Goal: Task Accomplishment & Management: Use online tool/utility

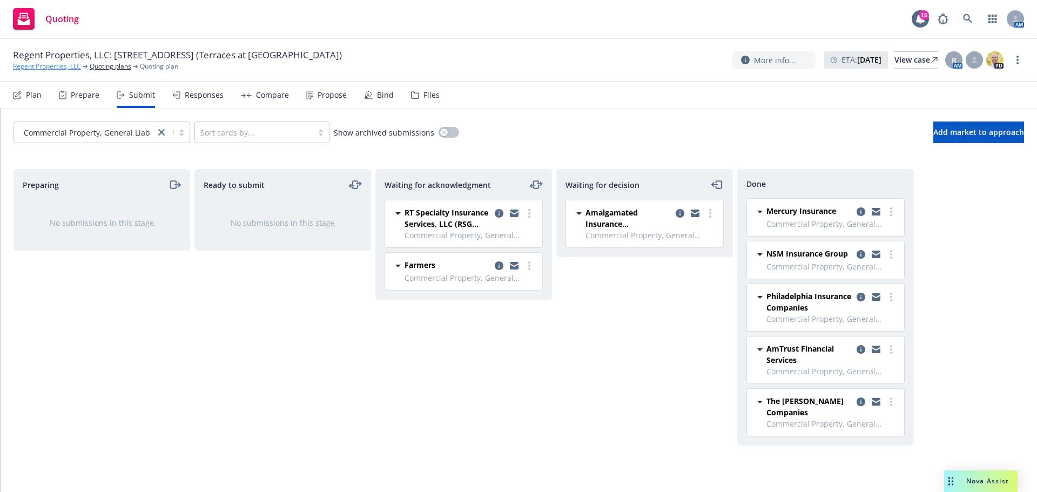
click at [64, 65] on link "Regent Properties, LLC" at bounding box center [47, 67] width 68 height 10
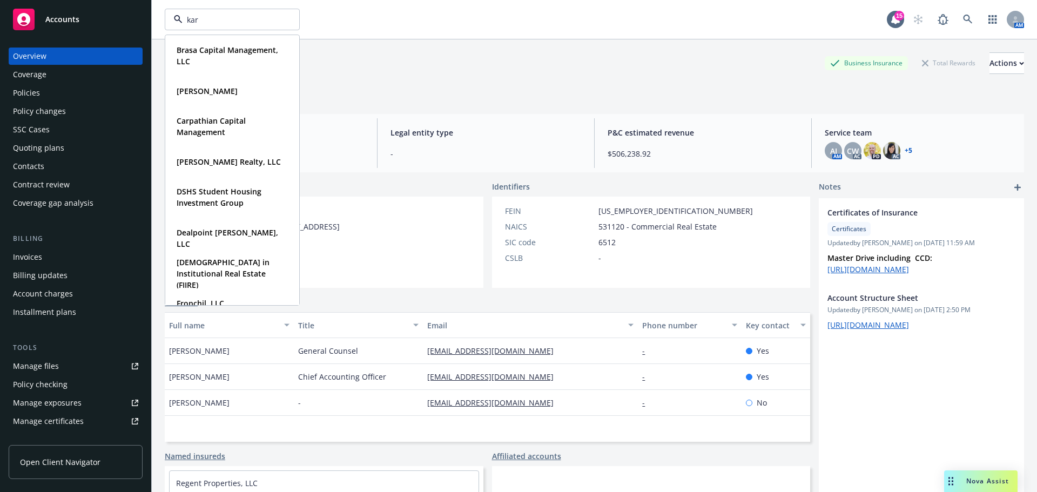
type input "[PERSON_NAME]"
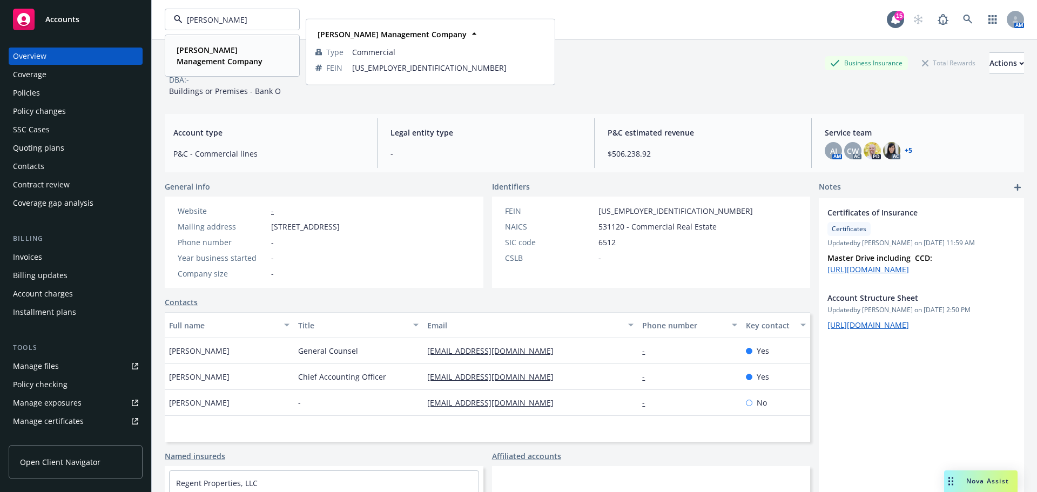
click at [258, 65] on span "[PERSON_NAME] Management Company" at bounding box center [231, 55] width 109 height 23
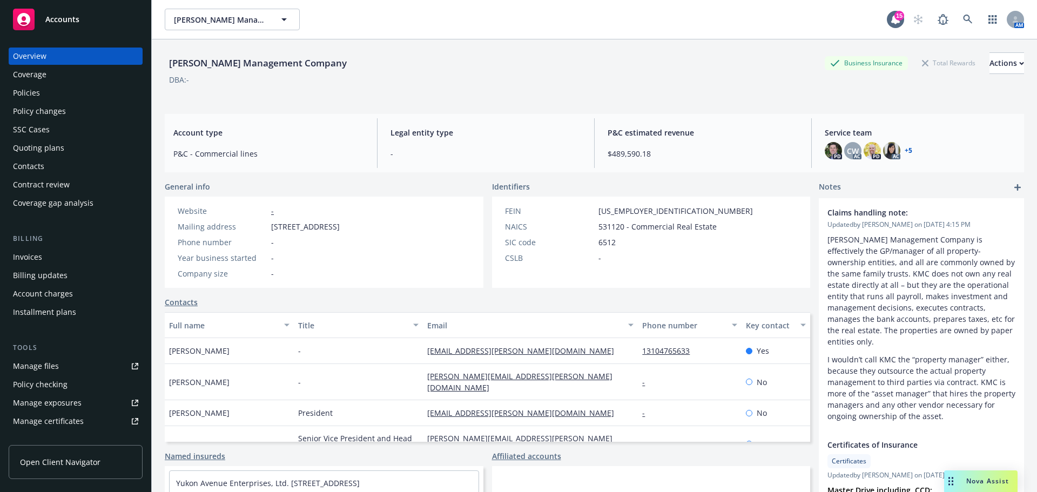
click at [977, 475] on div "Nova Assist" at bounding box center [980, 482] width 73 height 22
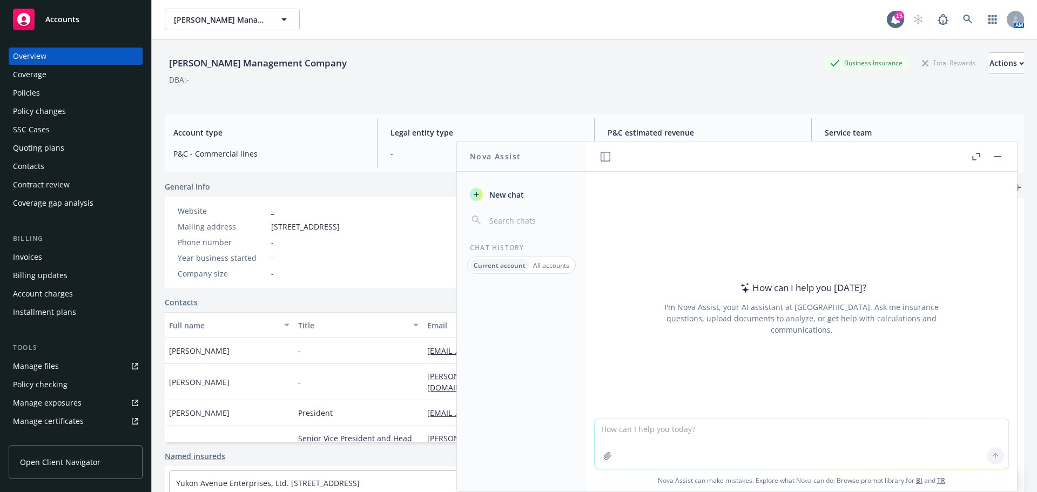
click at [545, 262] on p "All accounts" at bounding box center [551, 265] width 36 height 9
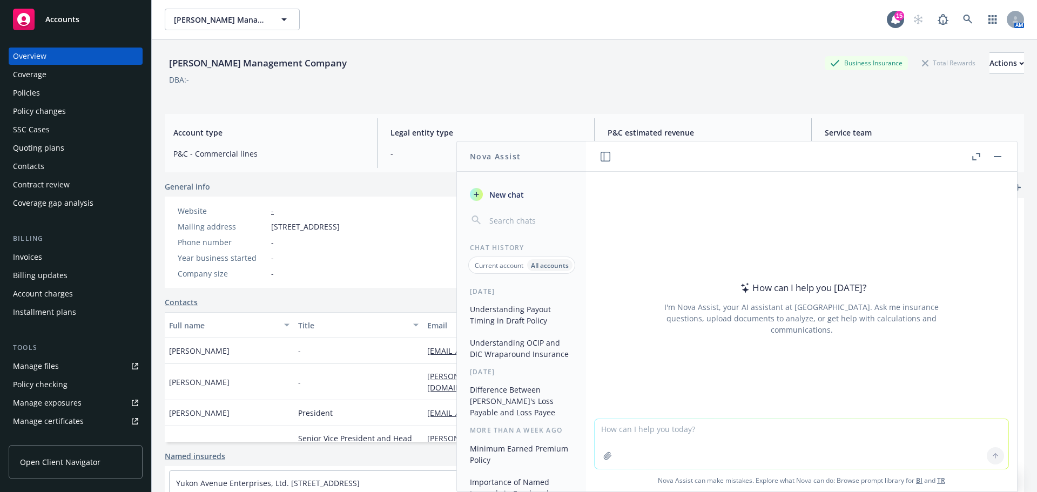
click at [495, 263] on p "Current account" at bounding box center [499, 265] width 49 height 9
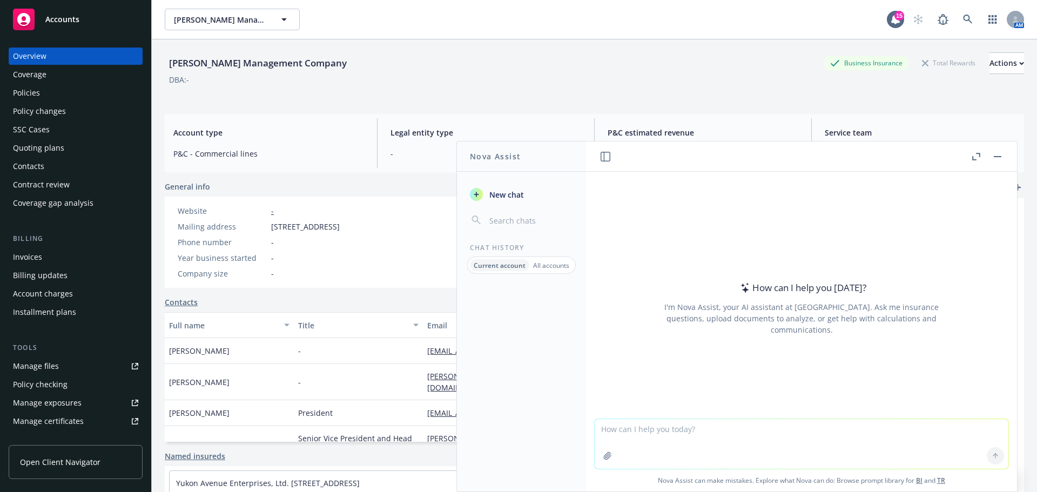
click at [514, 194] on span "New chat" at bounding box center [505, 194] width 37 height 11
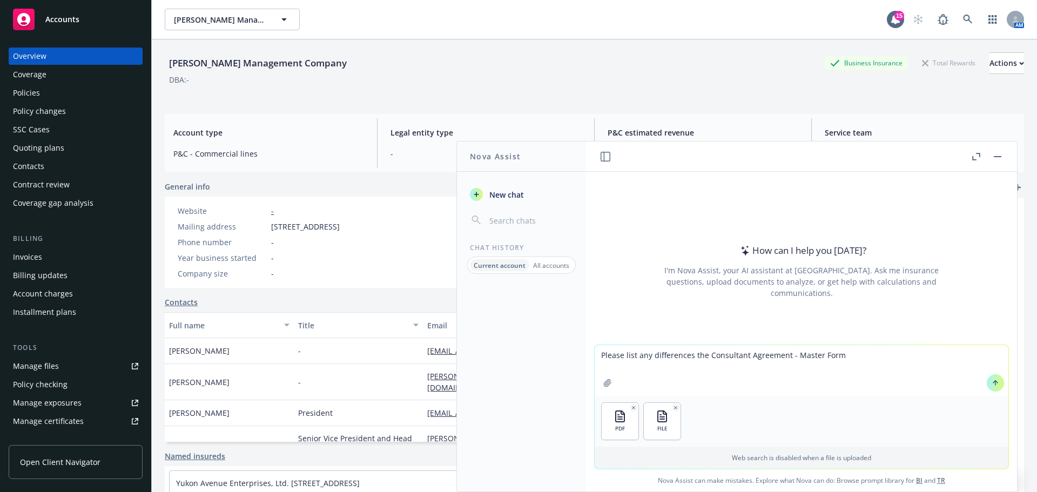
click at [648, 357] on textarea "Please list any differences the Consultant Agreement - Master Form" at bounding box center [802, 370] width 414 height 51
click at [918, 361] on textarea "Please list the differences the Consultant Agreement - Master Form" at bounding box center [802, 370] width 414 height 51
type textarea "Please list the differences the Consultant Agreement - Master Form has to the […"
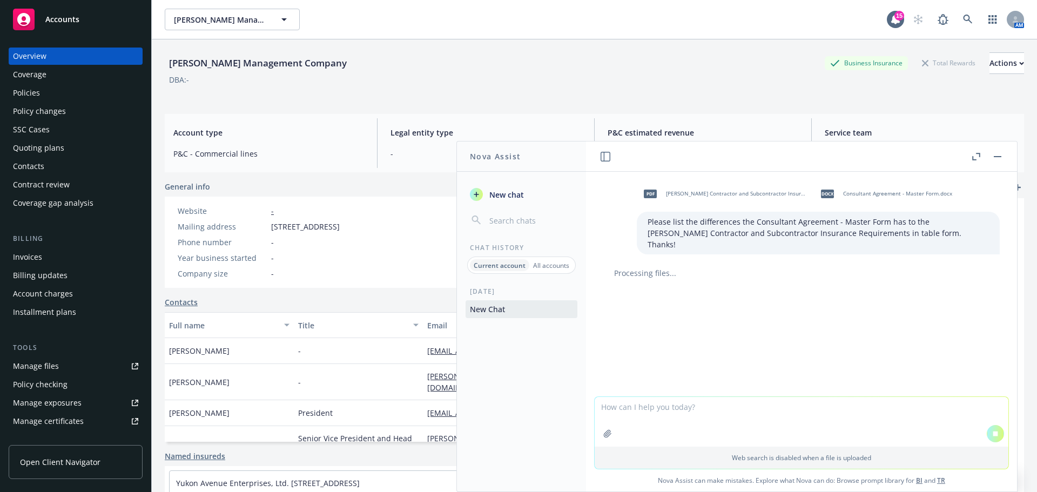
click at [38, 387] on div "Policy checking" at bounding box center [40, 384] width 55 height 17
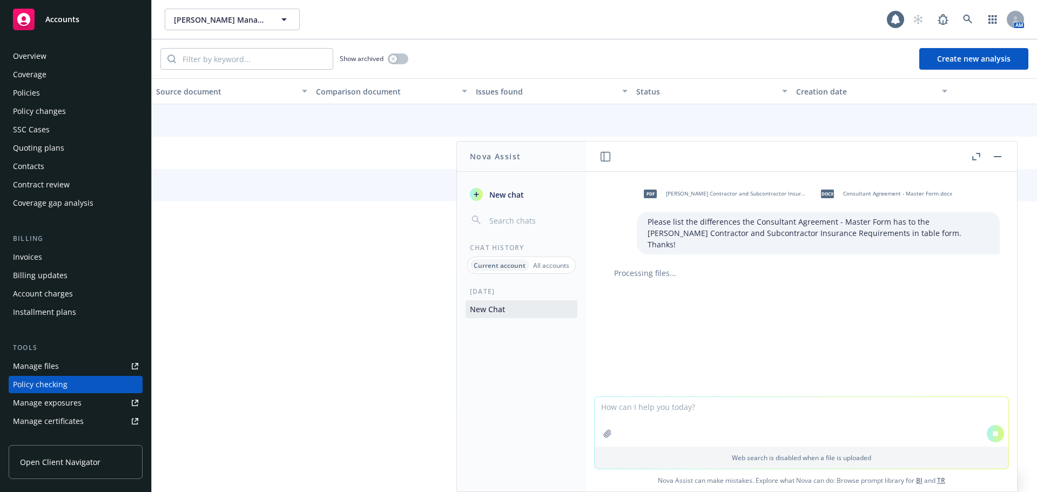
scroll to position [122, 0]
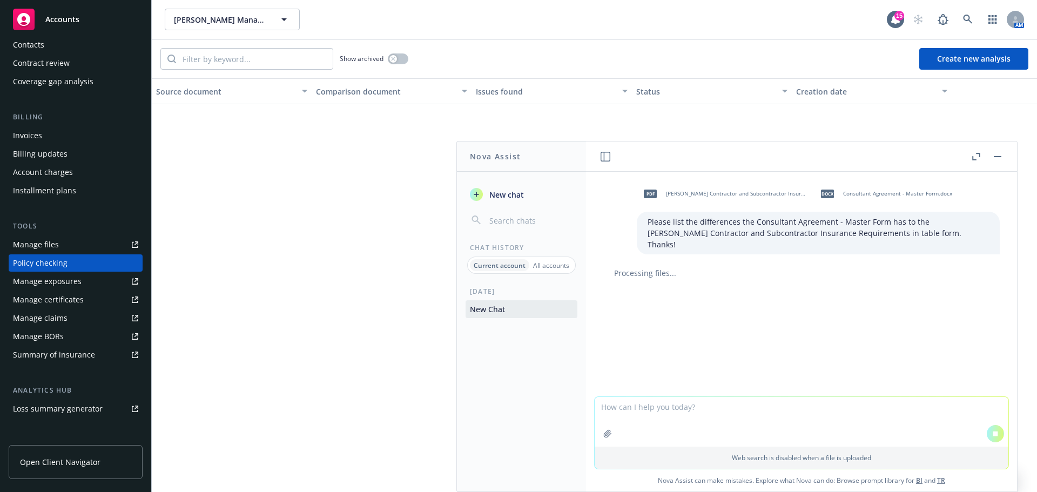
click at [985, 60] on button "Create new analysis" at bounding box center [974, 59] width 109 height 22
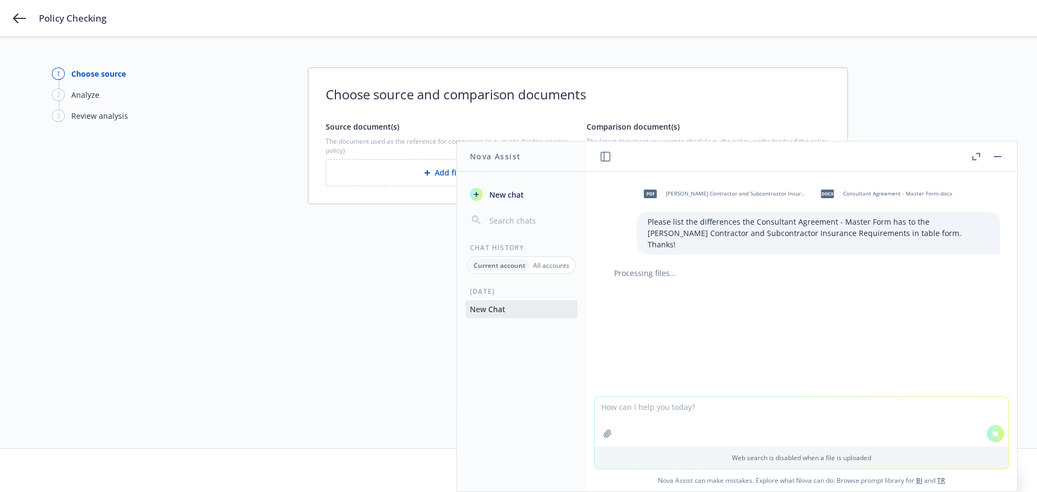
click at [1000, 158] on button "button" at bounding box center [997, 156] width 13 height 13
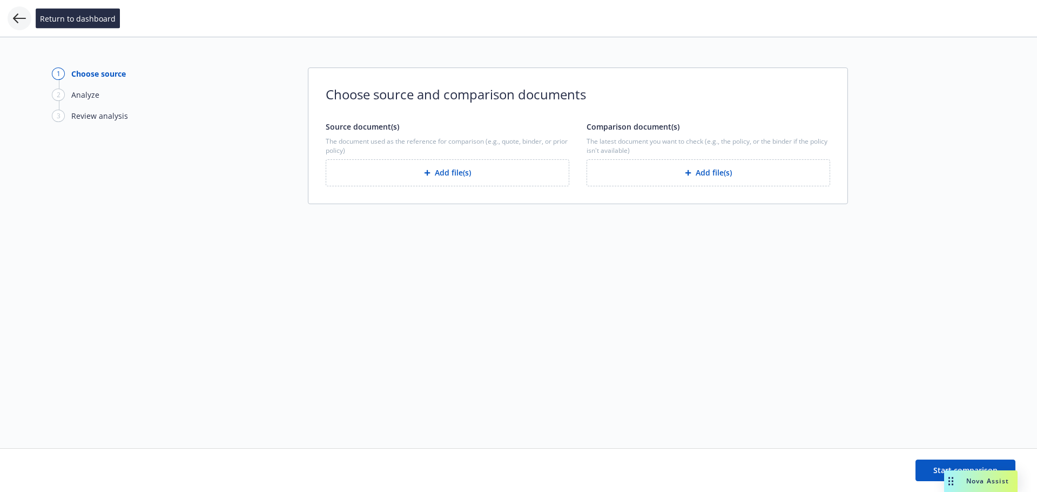
click at [17, 14] on icon at bounding box center [19, 18] width 13 height 13
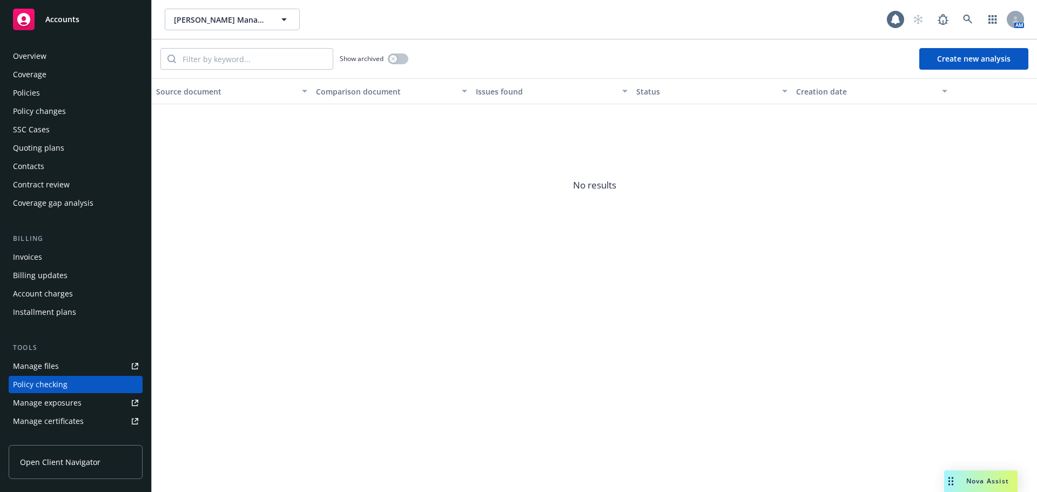
scroll to position [122, 0]
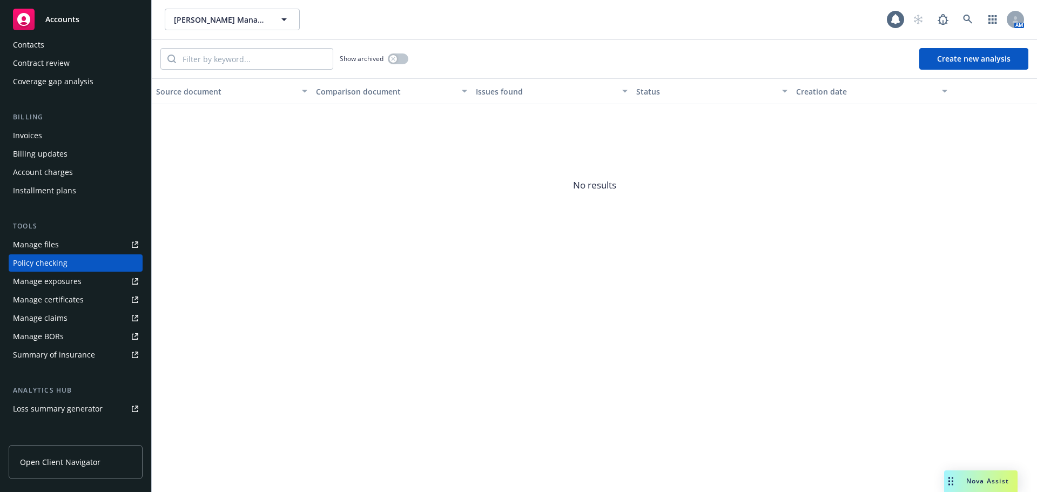
click at [981, 485] on span "Nova Assist" at bounding box center [988, 481] width 43 height 9
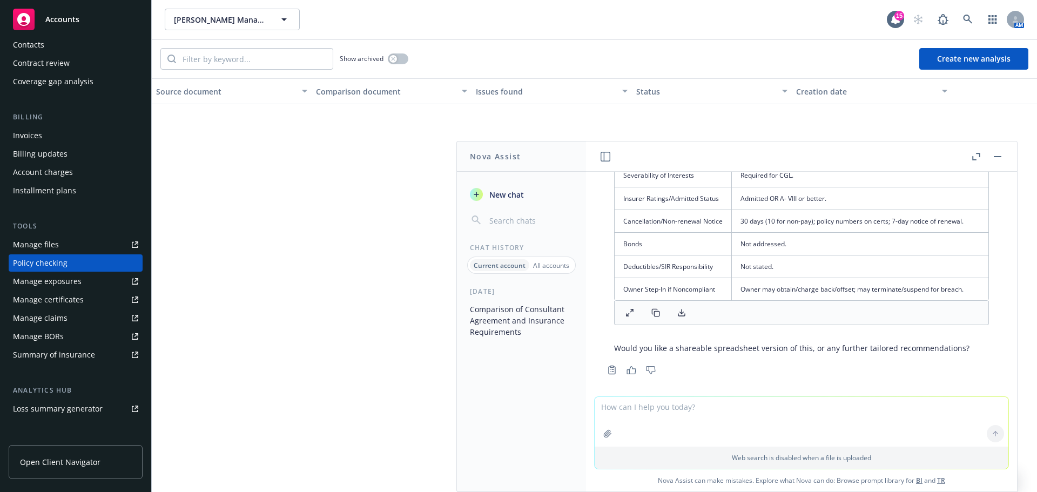
scroll to position [525, 0]
click at [753, 339] on p "Would you like a shareable spreadsheet version of this, or any further tailored…" at bounding box center [801, 344] width 375 height 11
click at [682, 308] on icon at bounding box center [681, 309] width 9 height 9
